Goal: Ask a question

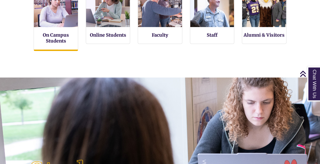
scroll to position [106, 319]
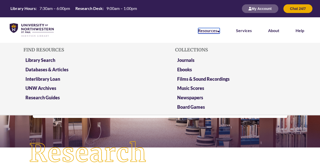
click at [217, 29] on link "Resources" at bounding box center [209, 31] width 22 height 6
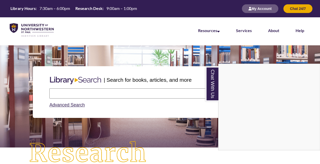
click at [294, 10] on div "Chat With Us" at bounding box center [160, 82] width 320 height 164
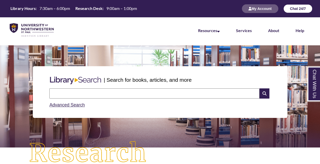
click at [297, 9] on button "Chat 24/7" at bounding box center [297, 8] width 29 height 9
